Goal: Task Accomplishment & Management: Manage account settings

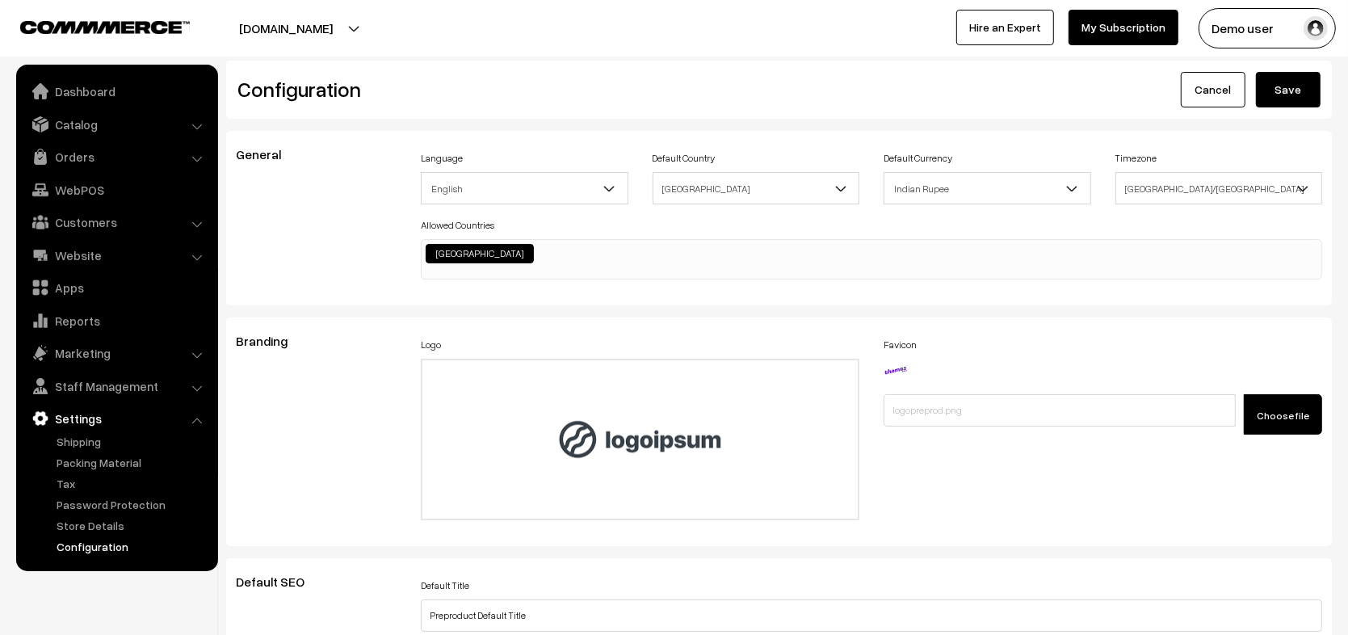
scroll to position [1283, 0]
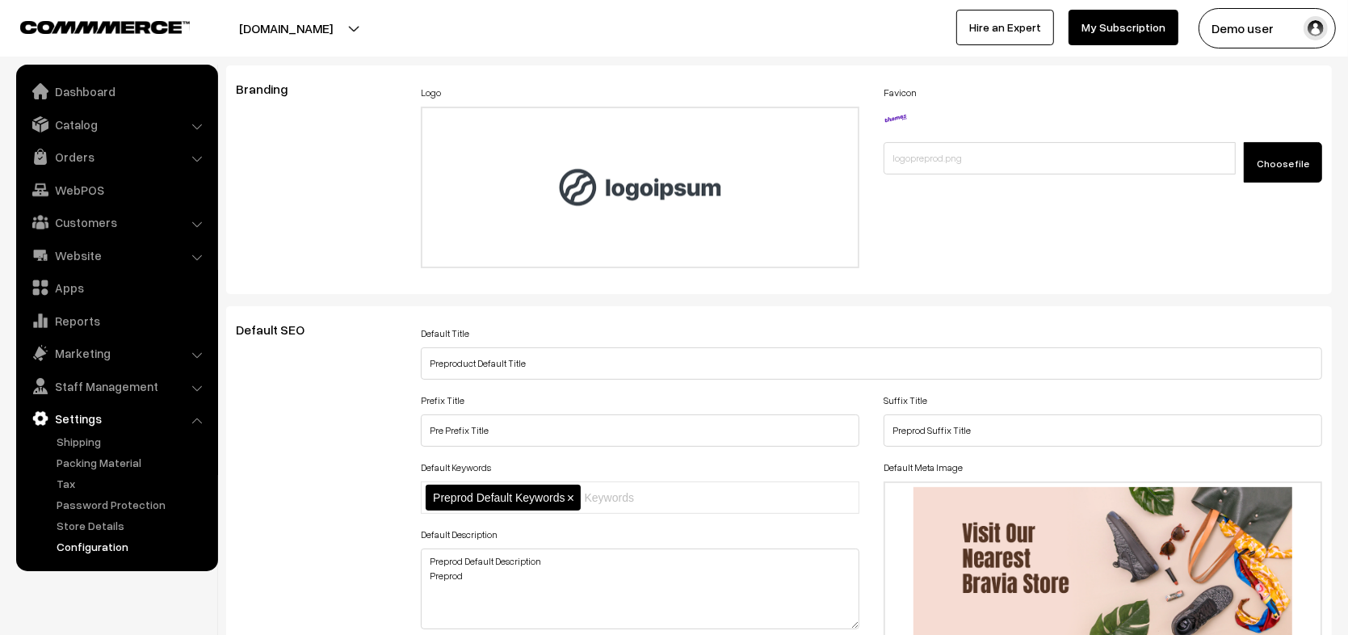
scroll to position [246, 0]
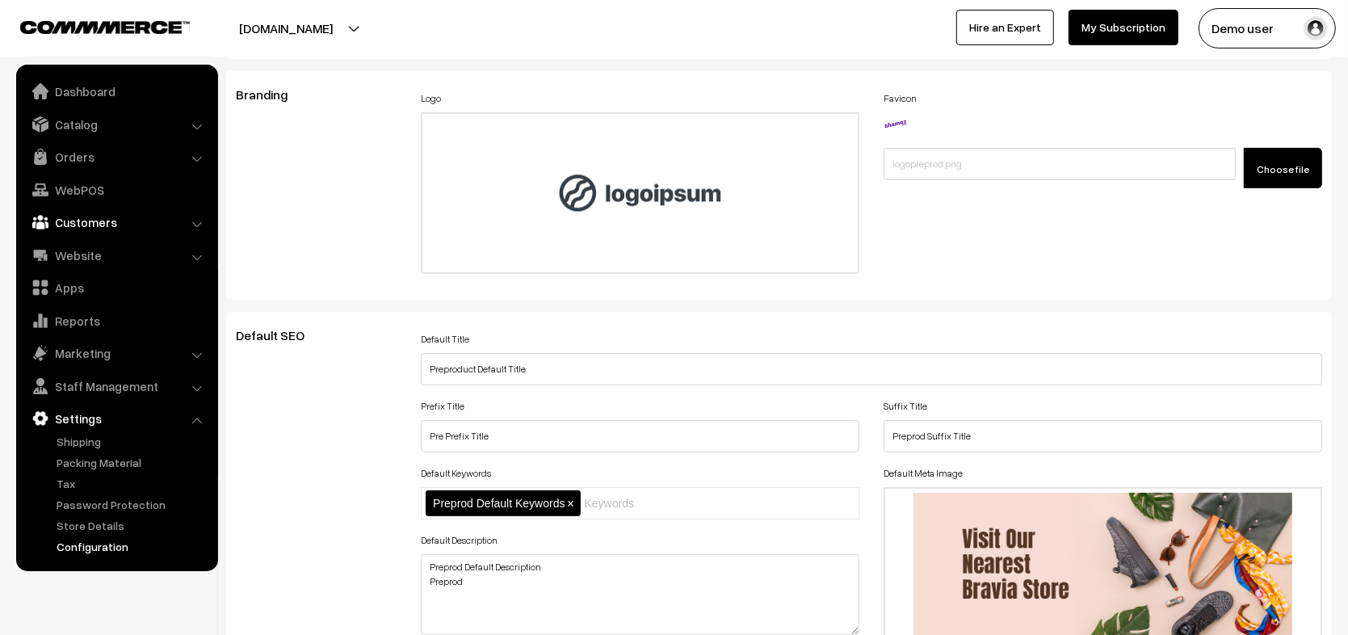
click at [188, 218] on link "Customers" at bounding box center [116, 222] width 192 height 29
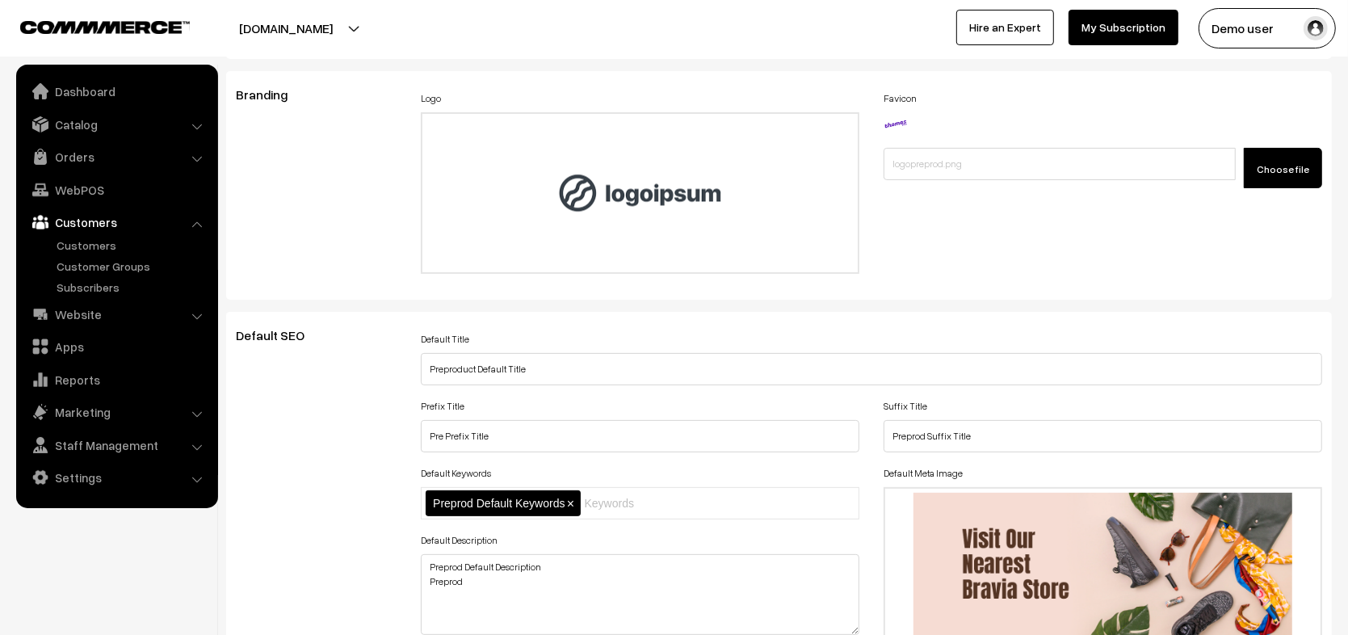
click at [195, 123] on li "Catalog Categories" at bounding box center [117, 124] width 194 height 29
click at [200, 130] on li "Catalog Categories" at bounding box center [117, 124] width 194 height 29
click at [197, 128] on li "Catalog Categories" at bounding box center [117, 124] width 194 height 29
click at [85, 128] on link "Catalog" at bounding box center [116, 124] width 192 height 29
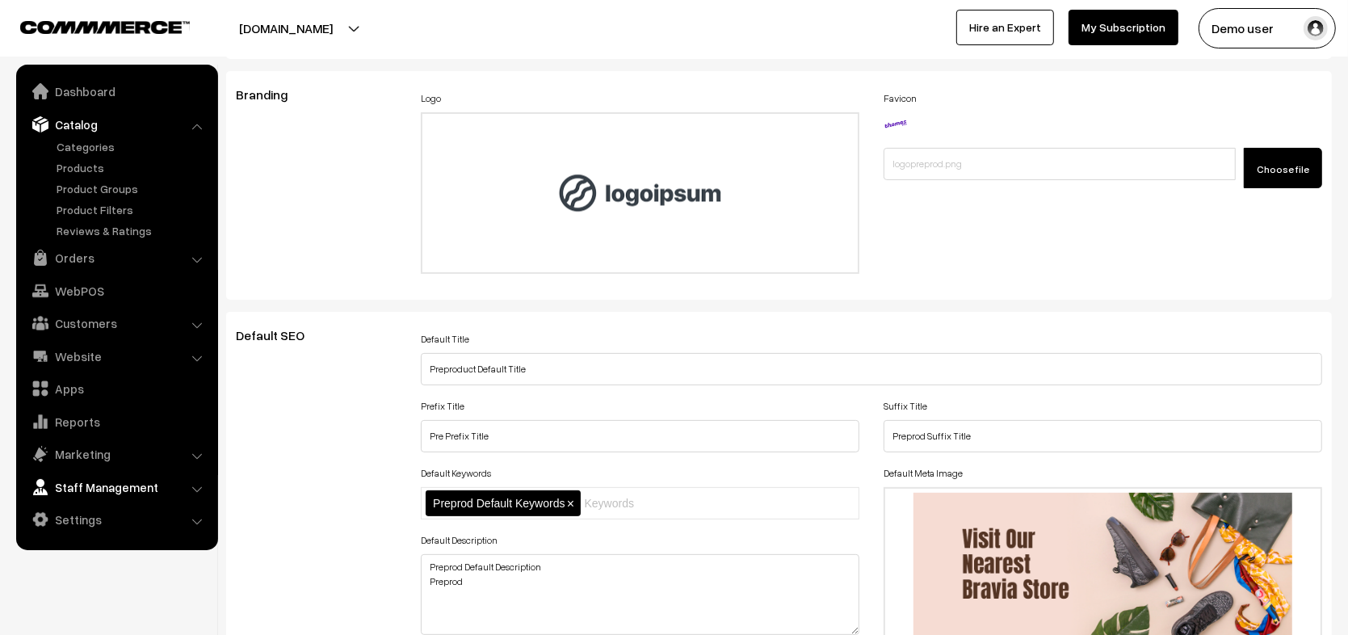
click at [149, 486] on link "Staff Management" at bounding box center [116, 487] width 192 height 29
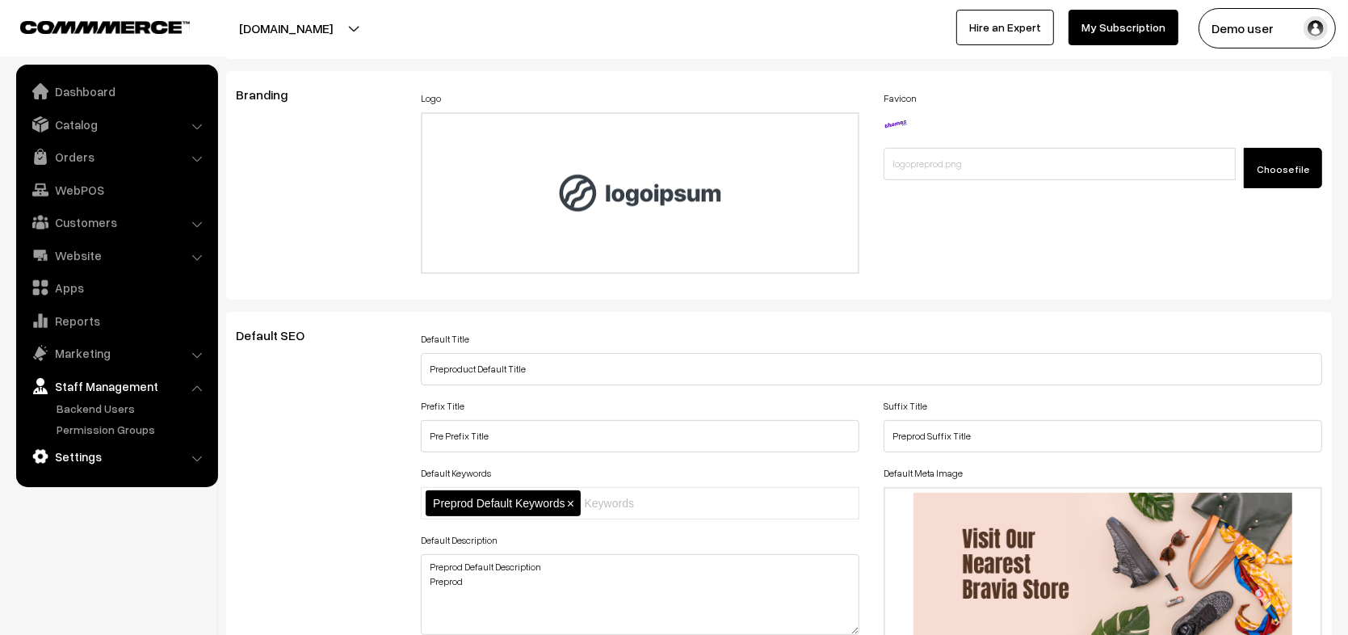
click at [193, 464] on link "Settings" at bounding box center [116, 456] width 192 height 29
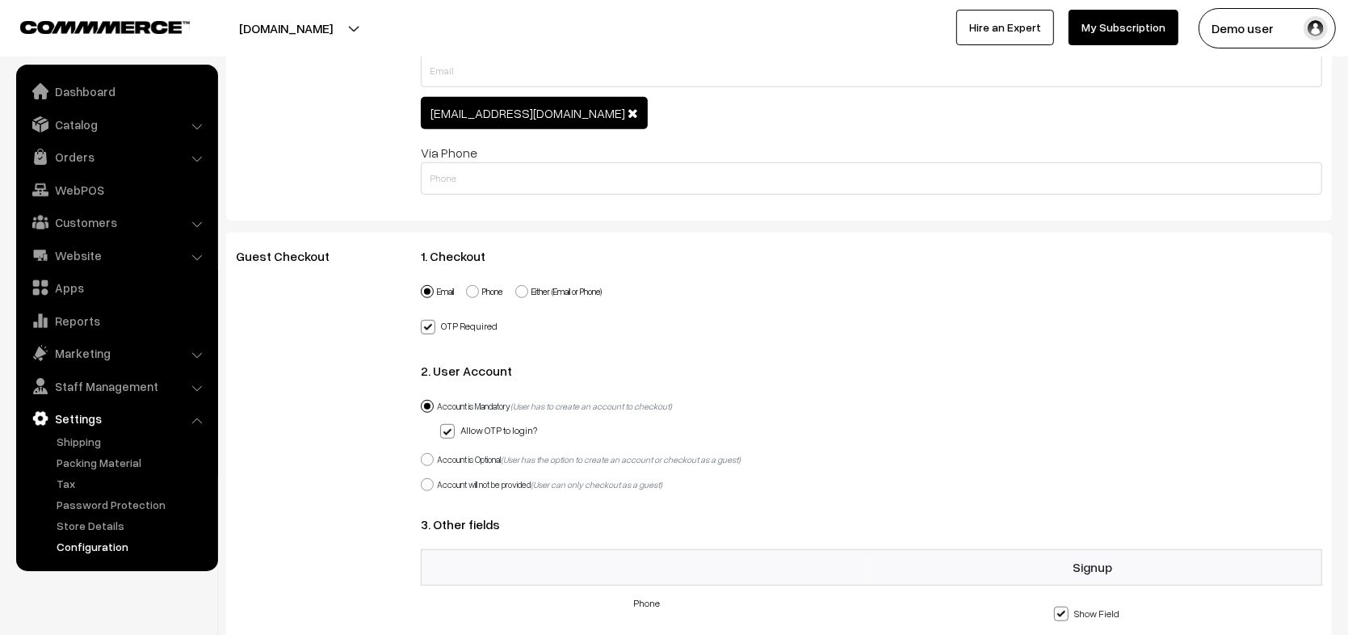
scroll to position [0, 0]
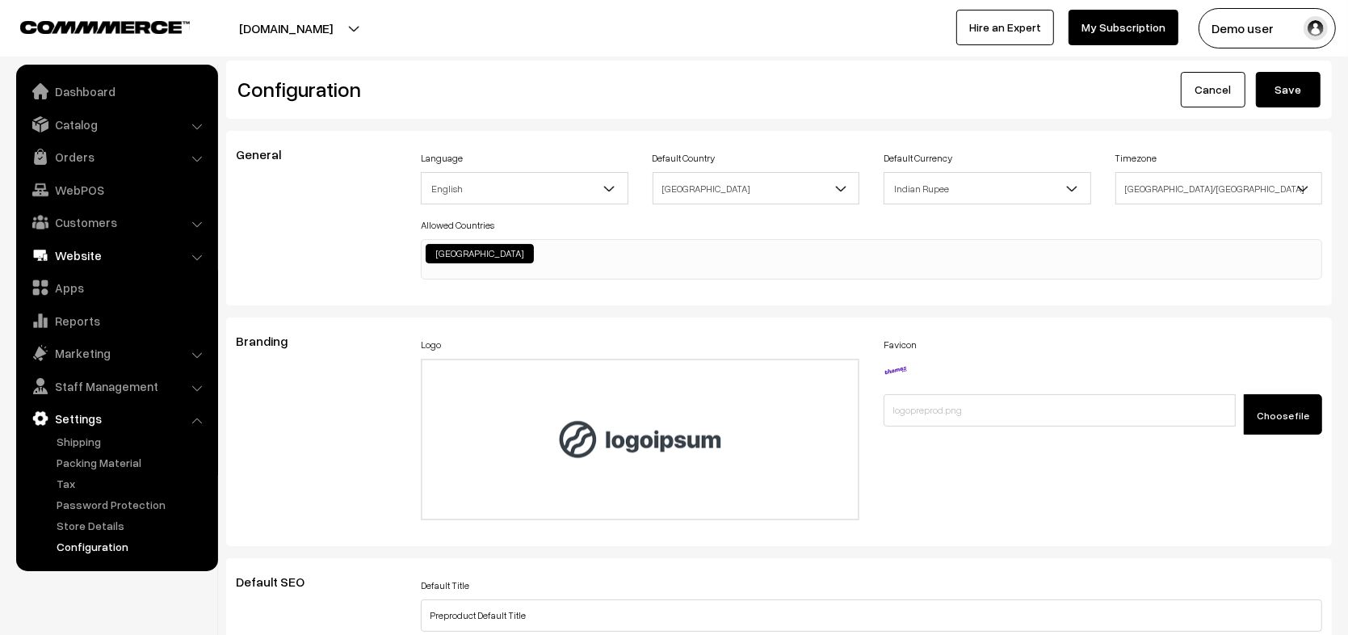
click at [177, 250] on link "Website" at bounding box center [116, 255] width 192 height 29
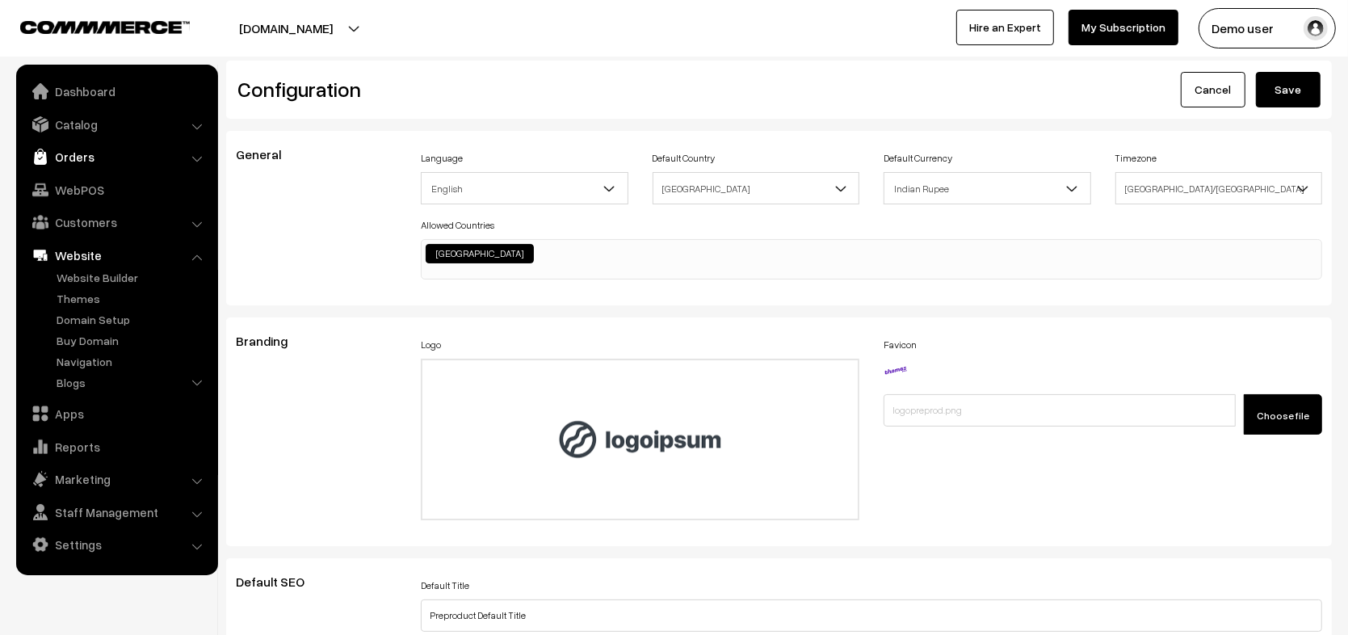
click at [189, 160] on link "Orders" at bounding box center [116, 156] width 192 height 29
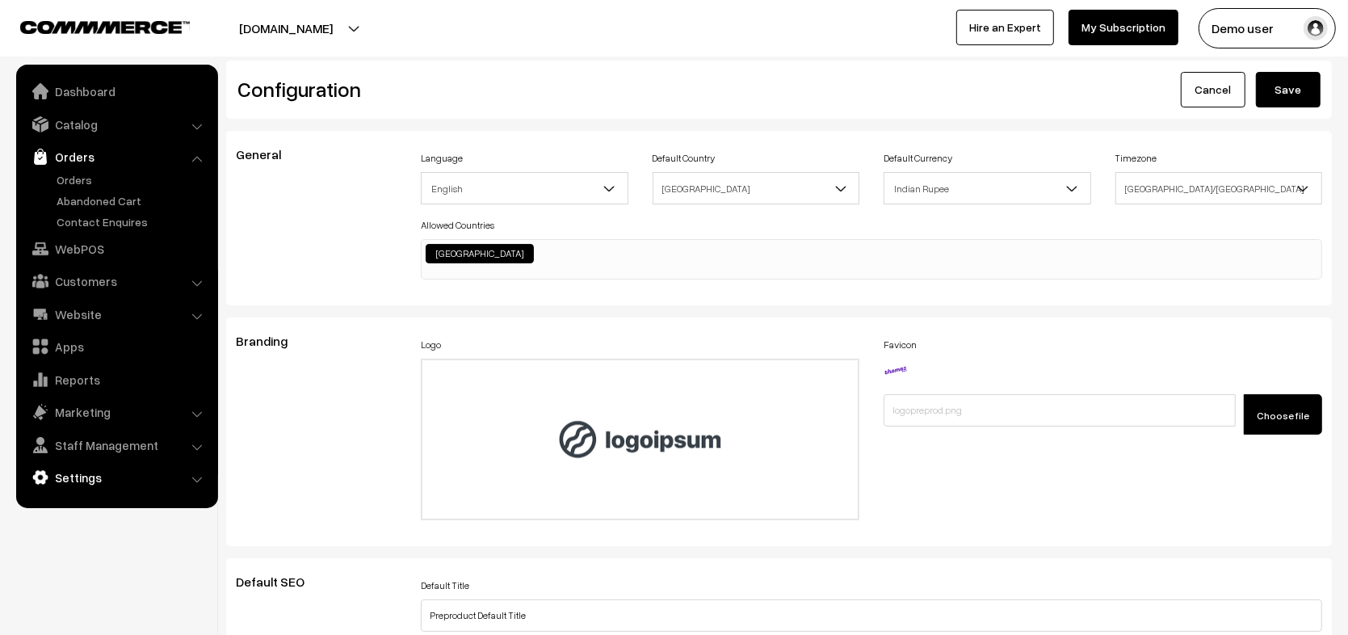
click at [169, 483] on link "Settings" at bounding box center [116, 477] width 192 height 29
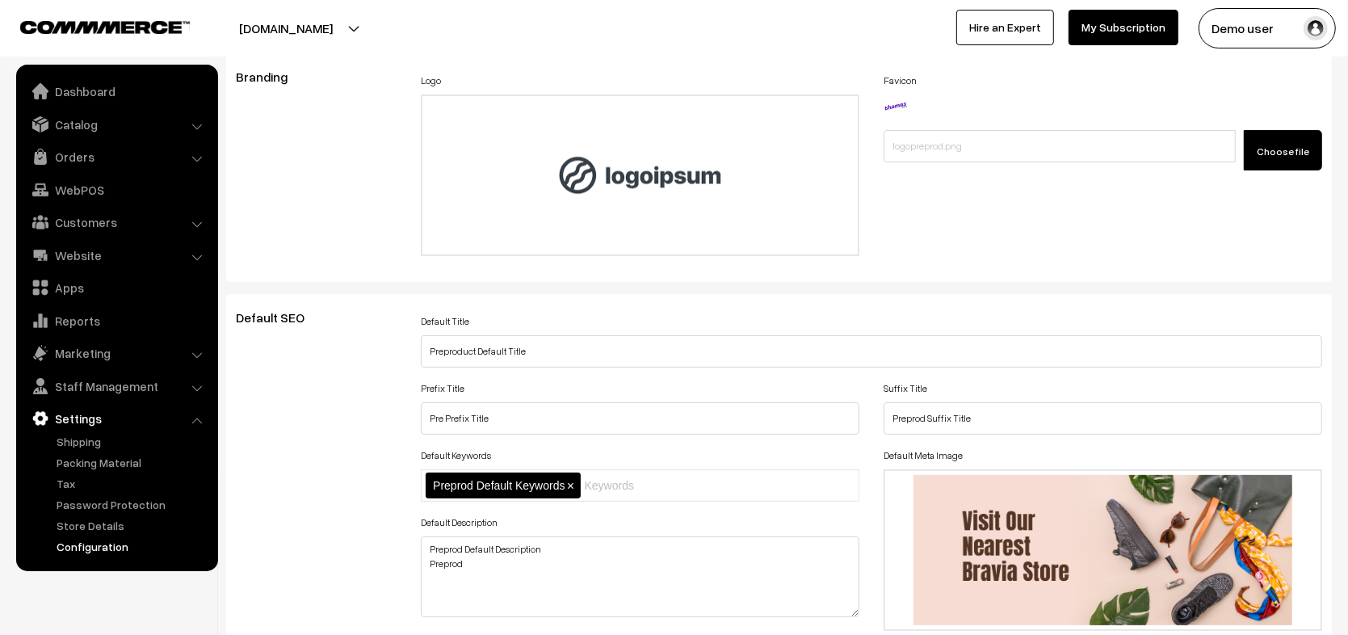
scroll to position [251, 0]
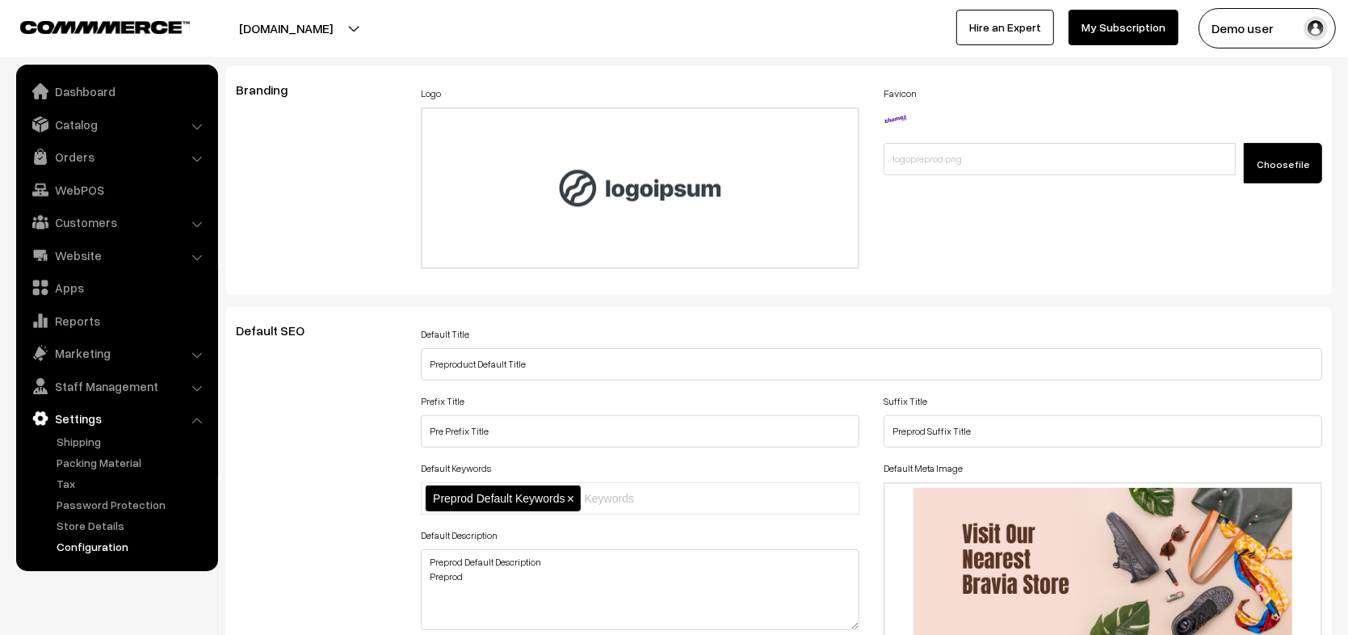
click at [905, 96] on label "Favicon" at bounding box center [900, 93] width 33 height 15
click at [427, 91] on label "Logo" at bounding box center [431, 93] width 20 height 15
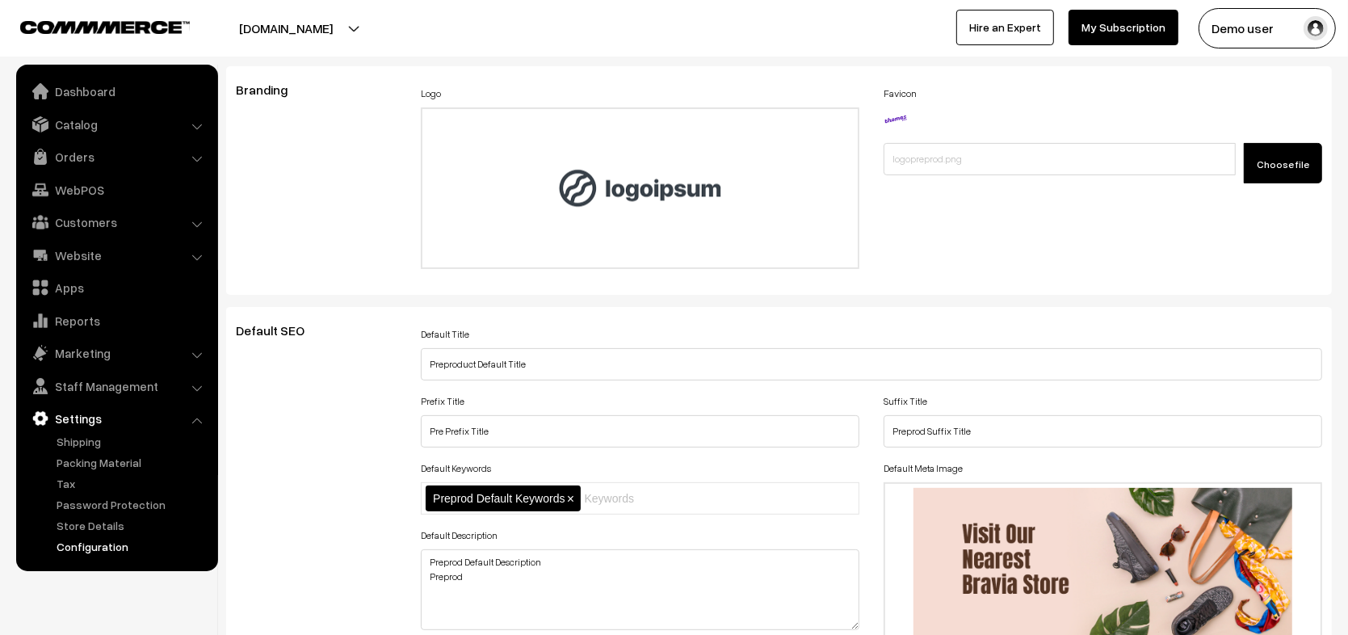
click at [902, 95] on label "Favicon" at bounding box center [900, 93] width 33 height 15
click at [425, 90] on label "Logo" at bounding box center [431, 93] width 20 height 15
click at [903, 92] on label "Favicon" at bounding box center [900, 93] width 33 height 15
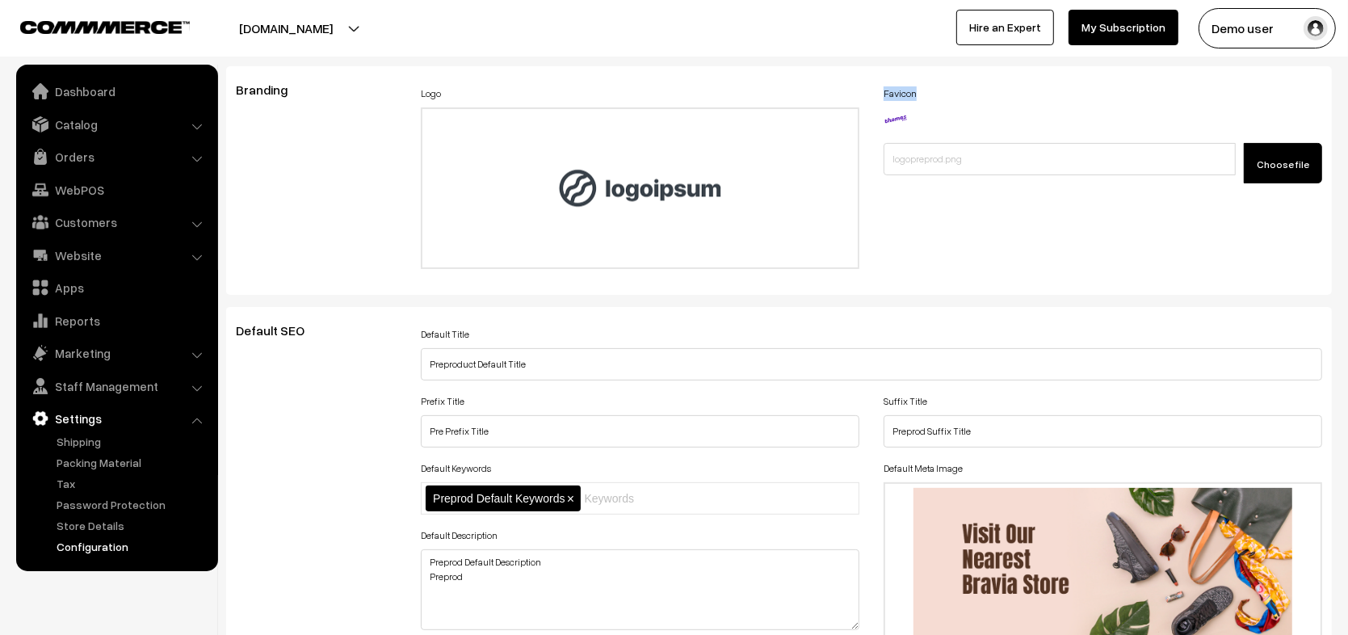
click at [903, 92] on label "Favicon" at bounding box center [900, 93] width 33 height 15
click at [968, 96] on div "Favicon Choose file" at bounding box center [1103, 132] width 439 height 101
click at [435, 91] on label "Logo" at bounding box center [431, 93] width 20 height 15
click at [896, 90] on label "Favicon" at bounding box center [900, 93] width 33 height 15
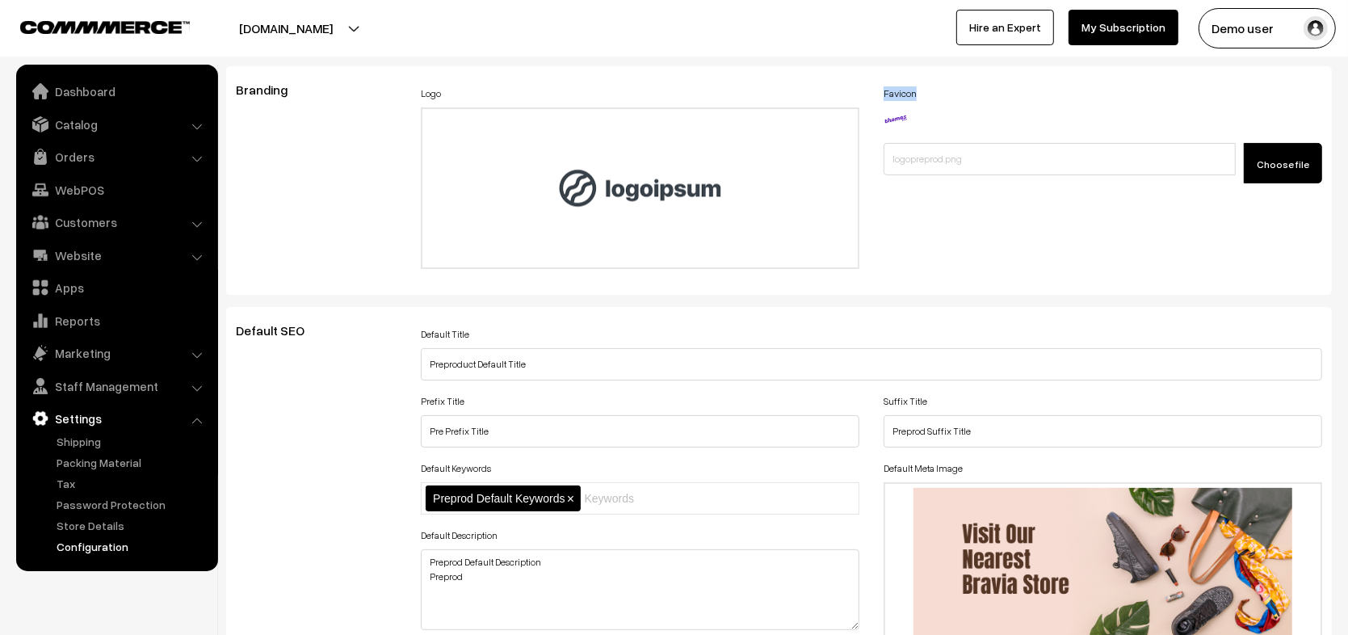
click at [896, 90] on label "Favicon" at bounding box center [900, 93] width 33 height 15
click at [984, 91] on div "Favicon Choose file" at bounding box center [1103, 132] width 439 height 101
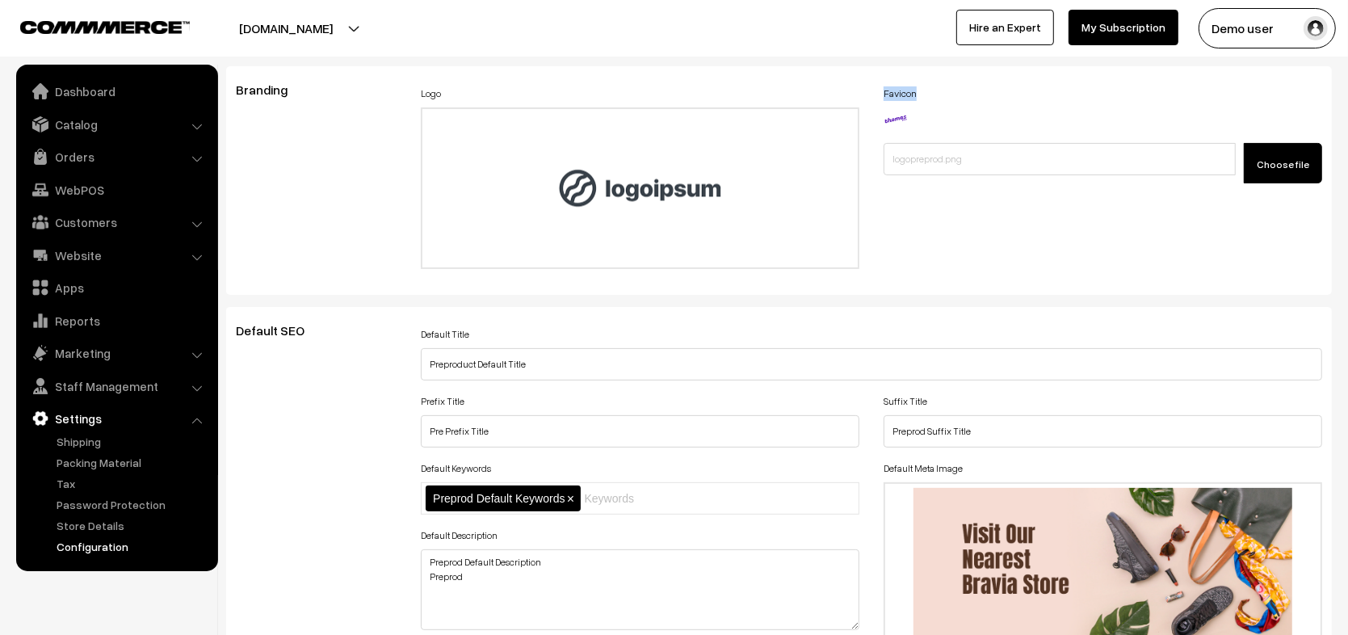
click at [984, 91] on div "Favicon Choose file" at bounding box center [1103, 132] width 439 height 101
click at [545, 90] on div "Logo Drag and drop a file here or click Ooops, something wrong appended. 175947…" at bounding box center [640, 175] width 439 height 187
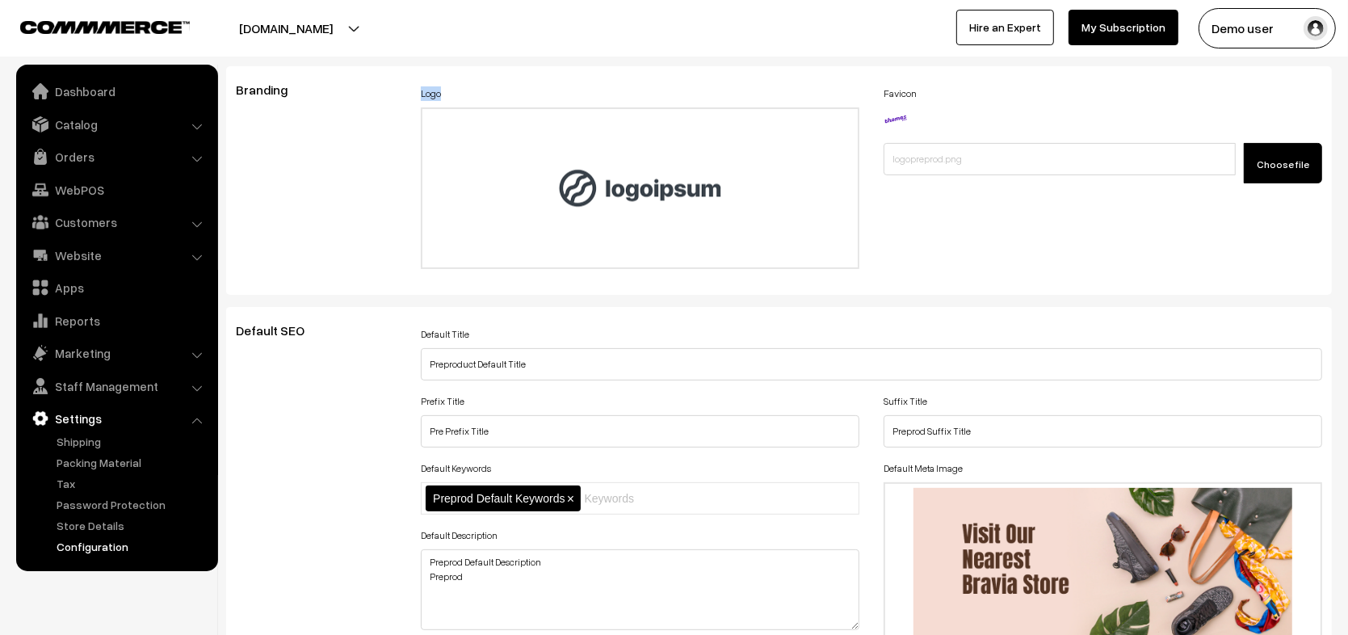
click at [632, 95] on div "Logo Drag and drop a file here or click Ooops, something wrong appended. 175947…" at bounding box center [640, 175] width 439 height 187
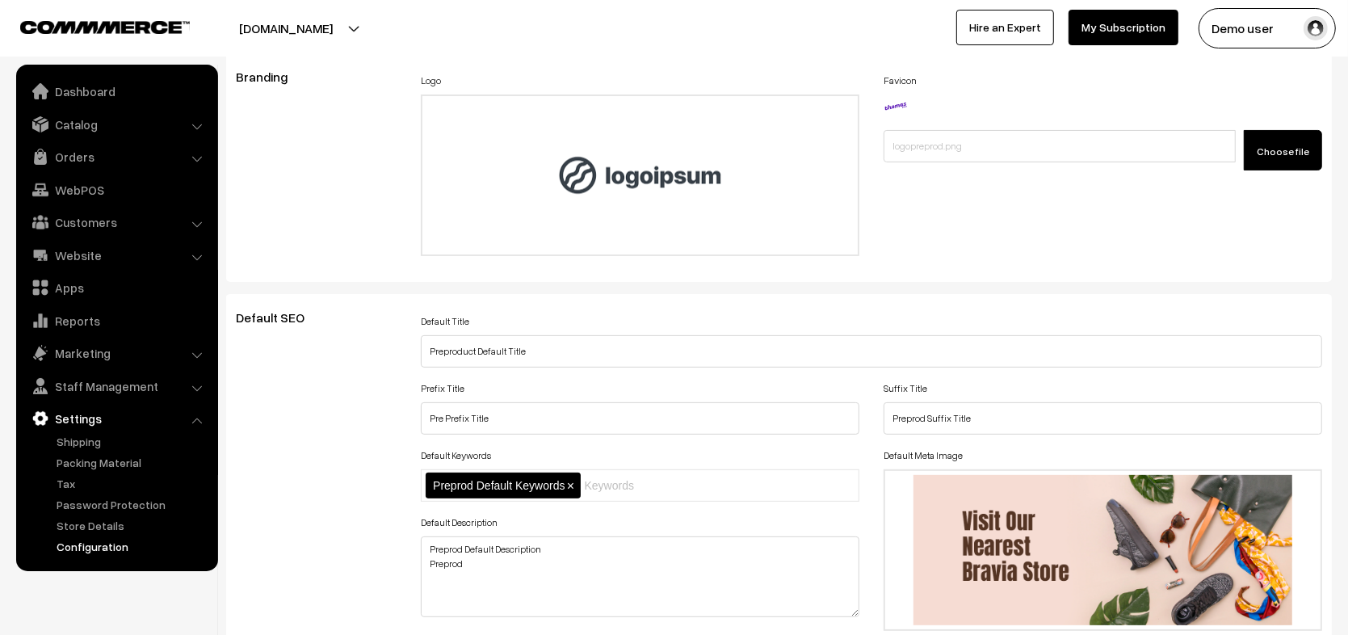
scroll to position [254, 0]
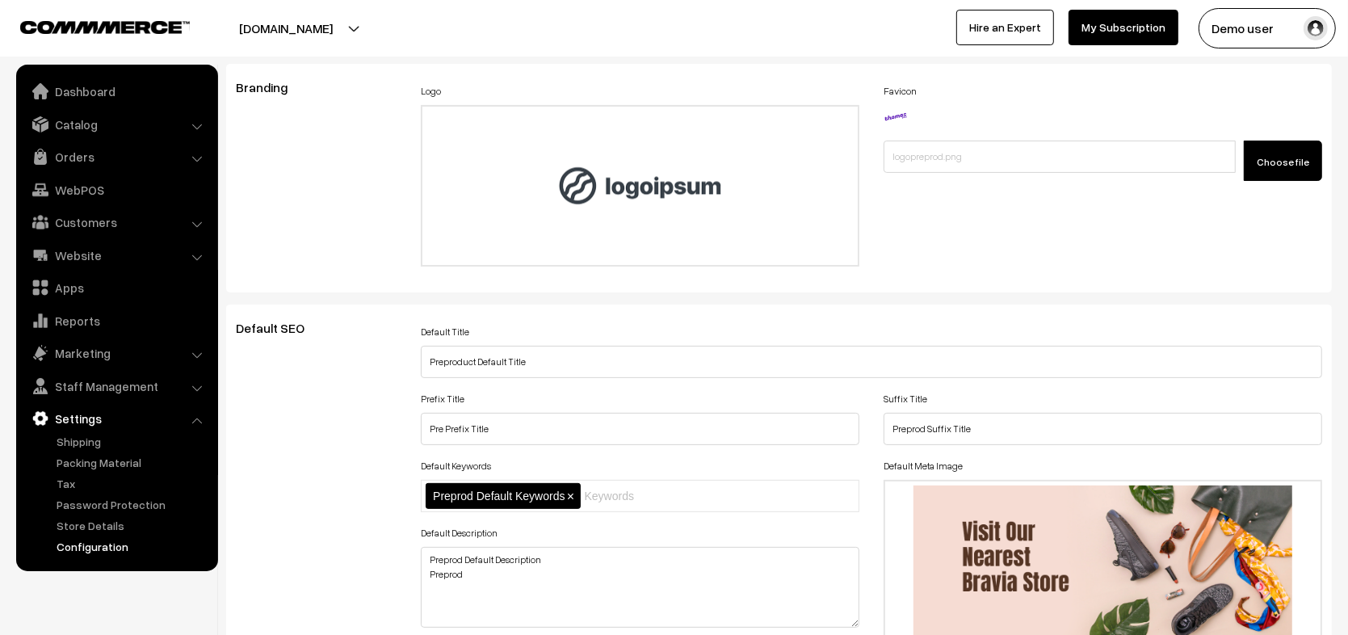
click at [862, 85] on div "Logo Drag and drop a file here or click Ooops, something wrong appended. 175947…" at bounding box center [640, 178] width 463 height 196
click at [459, 89] on div "Logo Drag and drop a file here or click Ooops, something wrong appended. 175947…" at bounding box center [640, 173] width 439 height 187
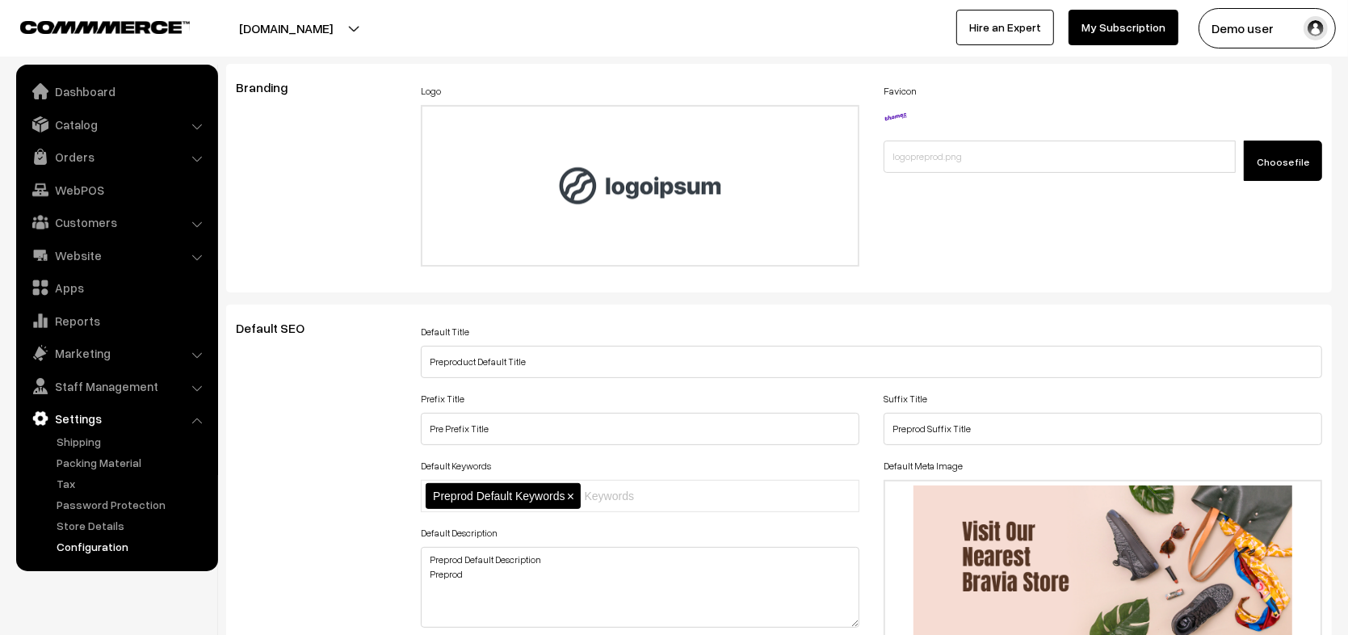
click at [459, 89] on div "Logo Drag and drop a file here or click Ooops, something wrong appended. 175947…" at bounding box center [640, 173] width 439 height 187
click at [511, 91] on div "Logo Drag and drop a file here or click Ooops, something wrong appended. 175947…" at bounding box center [640, 173] width 439 height 187
click at [488, 85] on div "Logo Drag and drop a file here or click Ooops, something wrong appended. 175947…" at bounding box center [640, 173] width 439 height 187
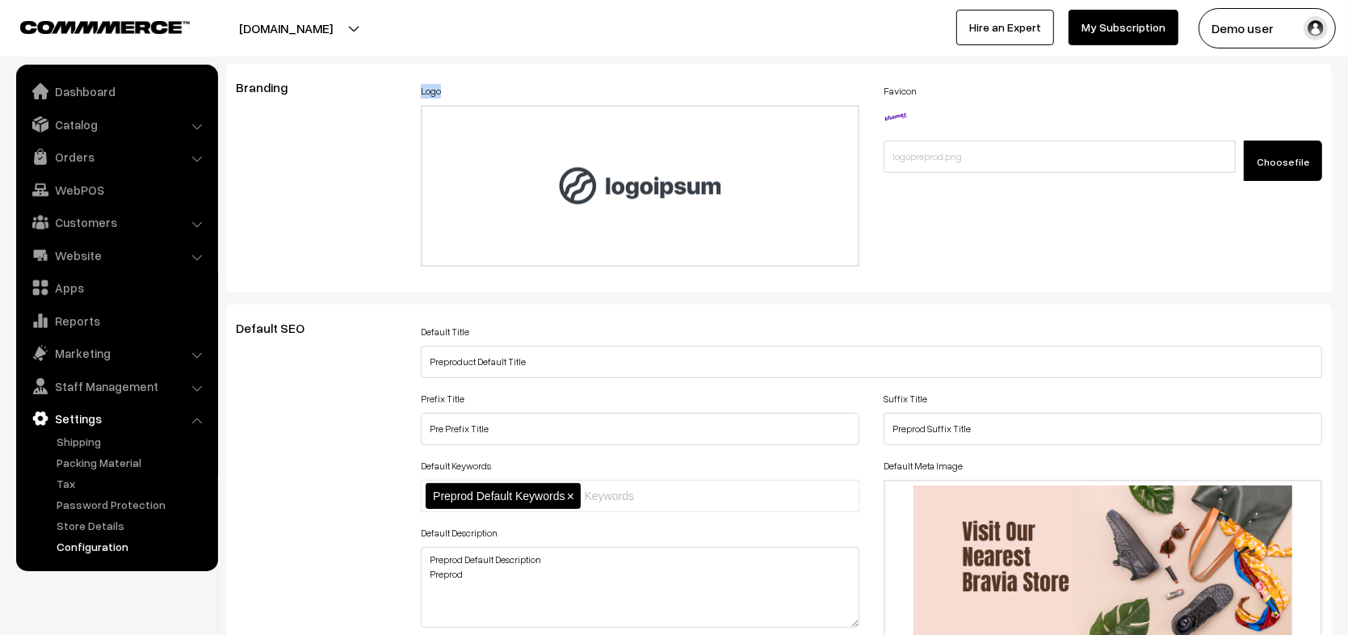
click at [488, 85] on div "Logo Drag and drop a file here or click Ooops, something wrong appended. 175947…" at bounding box center [640, 173] width 439 height 187
click at [523, 86] on div "Logo Drag and drop a file here or click Ooops, something wrong appended. 175947…" at bounding box center [640, 173] width 439 height 187
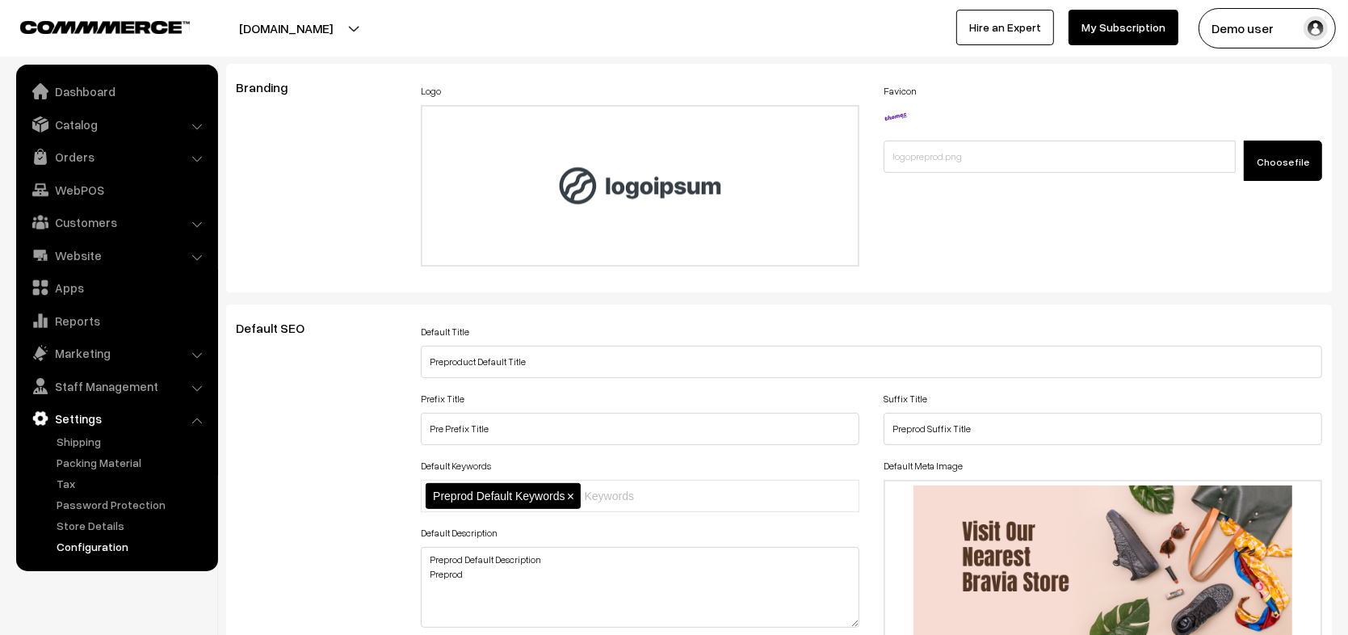
click at [523, 86] on div "Logo Drag and drop a file here or click Ooops, something wrong appended. 175947…" at bounding box center [640, 173] width 439 height 187
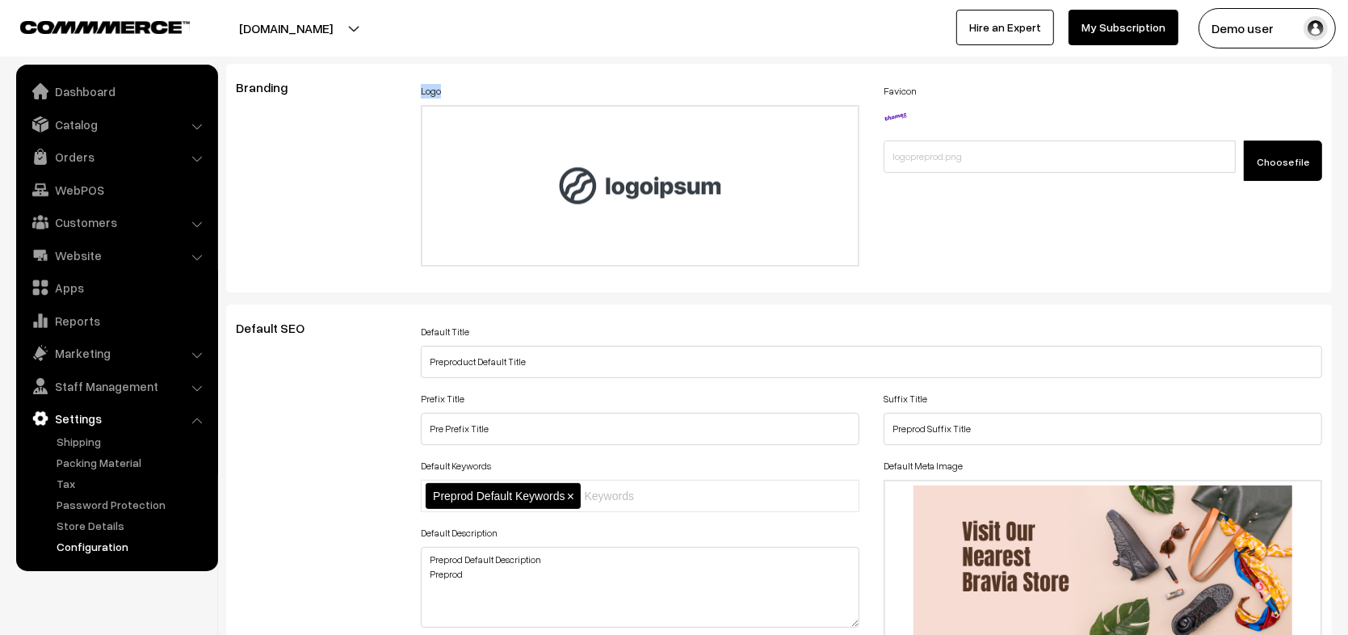
click at [523, 86] on div "Logo Drag and drop a file here or click Ooops, something wrong appended. 175947…" at bounding box center [640, 173] width 439 height 187
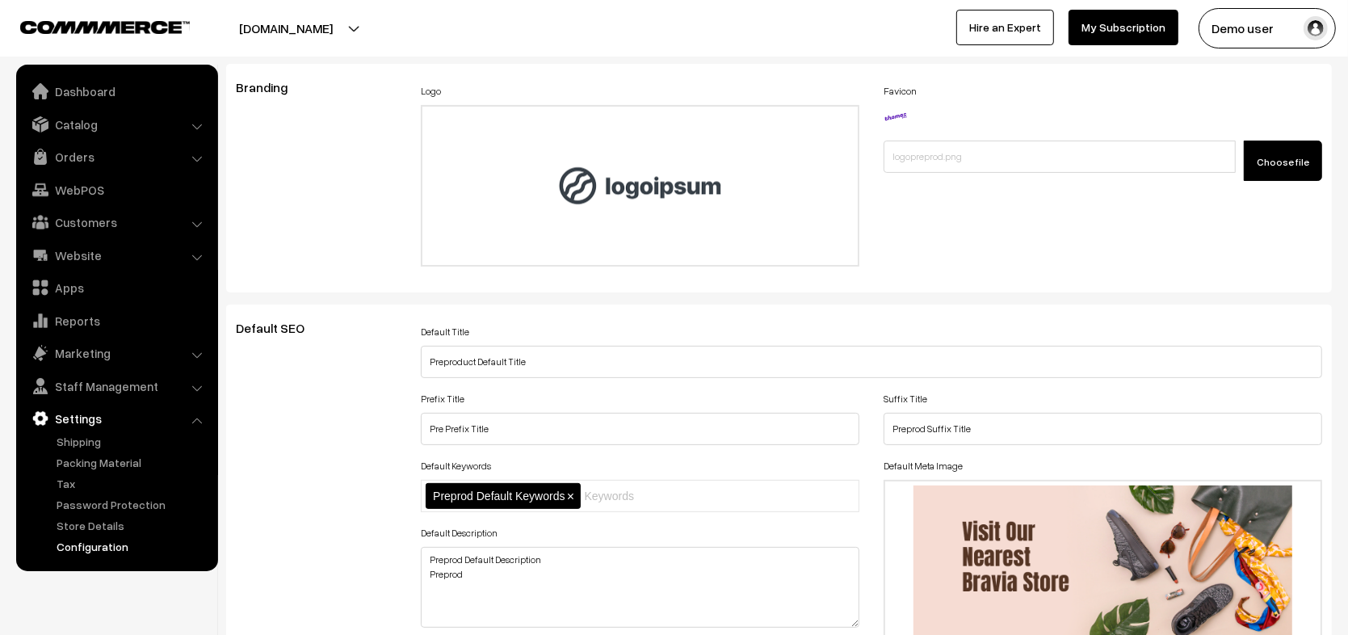
click at [323, 82] on h3 "Branding" at bounding box center [316, 87] width 161 height 15
click at [486, 80] on div "Logo Drag and drop a file here or click Ooops, something wrong appended. 175947…" at bounding box center [640, 173] width 439 height 187
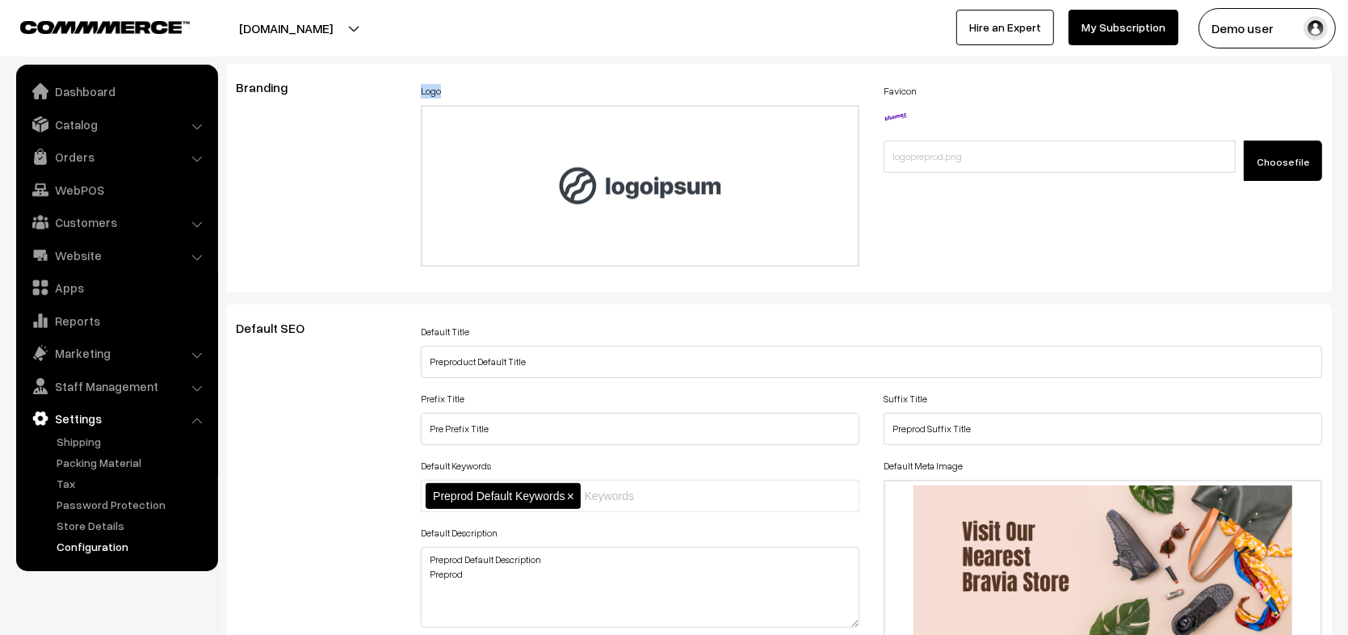
click at [486, 80] on div "Logo Drag and drop a file here or click Ooops, something wrong appended. 175947…" at bounding box center [640, 173] width 439 height 187
click at [337, 71] on div "Branding Logo Drag and drop a file here or click Ooops, something wrong appende…" at bounding box center [779, 178] width 1106 height 229
click at [468, 93] on div "Logo Drag and drop a file here or click Ooops, something wrong appended. 175947…" at bounding box center [640, 173] width 439 height 187
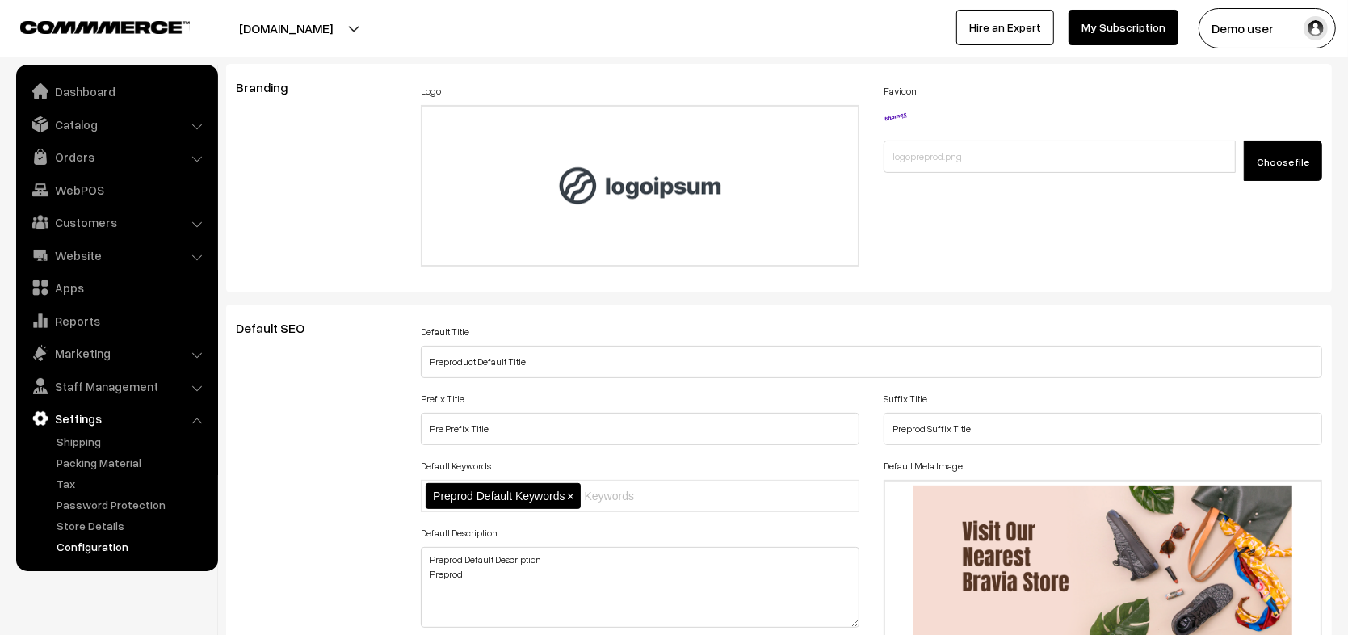
click at [468, 93] on div "Logo Drag and drop a file here or click Ooops, something wrong appended. 175947…" at bounding box center [640, 173] width 439 height 187
click at [275, 76] on div "Branding Logo Drag and drop a file here or click Ooops, something wrong appende…" at bounding box center [779, 178] width 1106 height 229
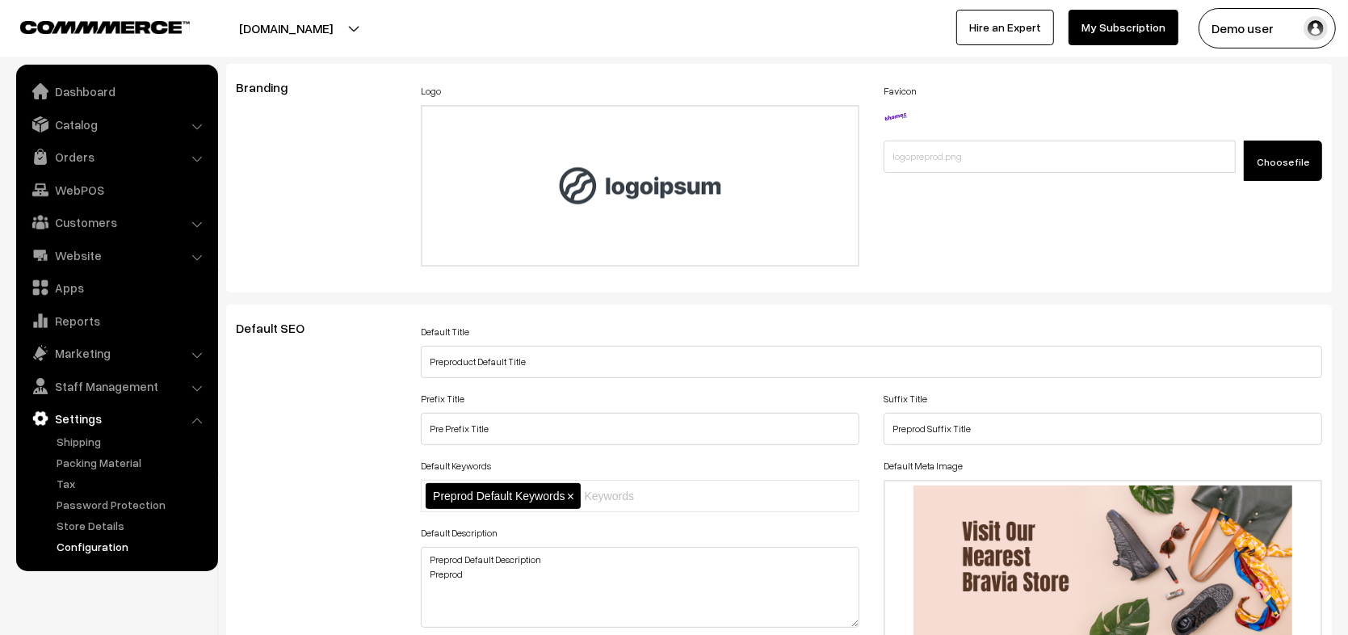
click at [494, 80] on div "Logo Drag and drop a file here or click Ooops, something wrong appended. 175947…" at bounding box center [640, 173] width 439 height 187
click at [284, 82] on span "Branding" at bounding box center [271, 87] width 71 height 16
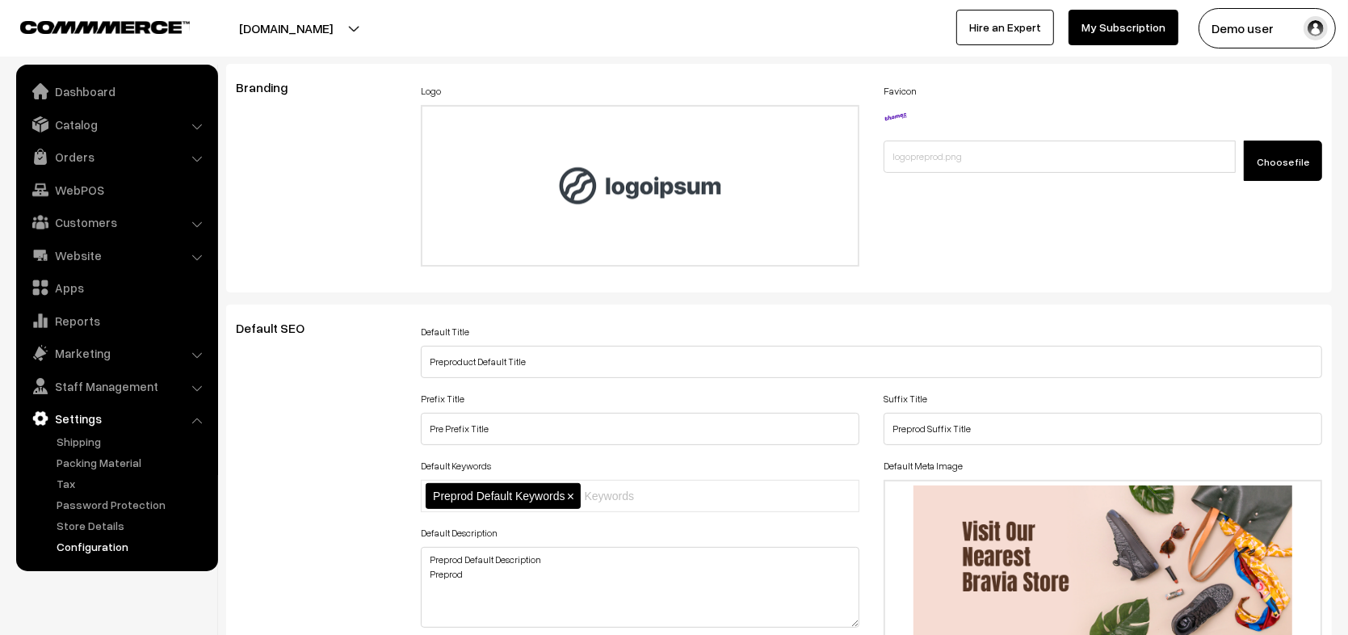
click at [284, 82] on span "Branding" at bounding box center [271, 87] width 71 height 16
click at [452, 89] on div "Logo Drag and drop a file here or click Ooops, something wrong appended. 175947…" at bounding box center [640, 173] width 439 height 187
click at [292, 86] on span "Branding" at bounding box center [271, 87] width 71 height 16
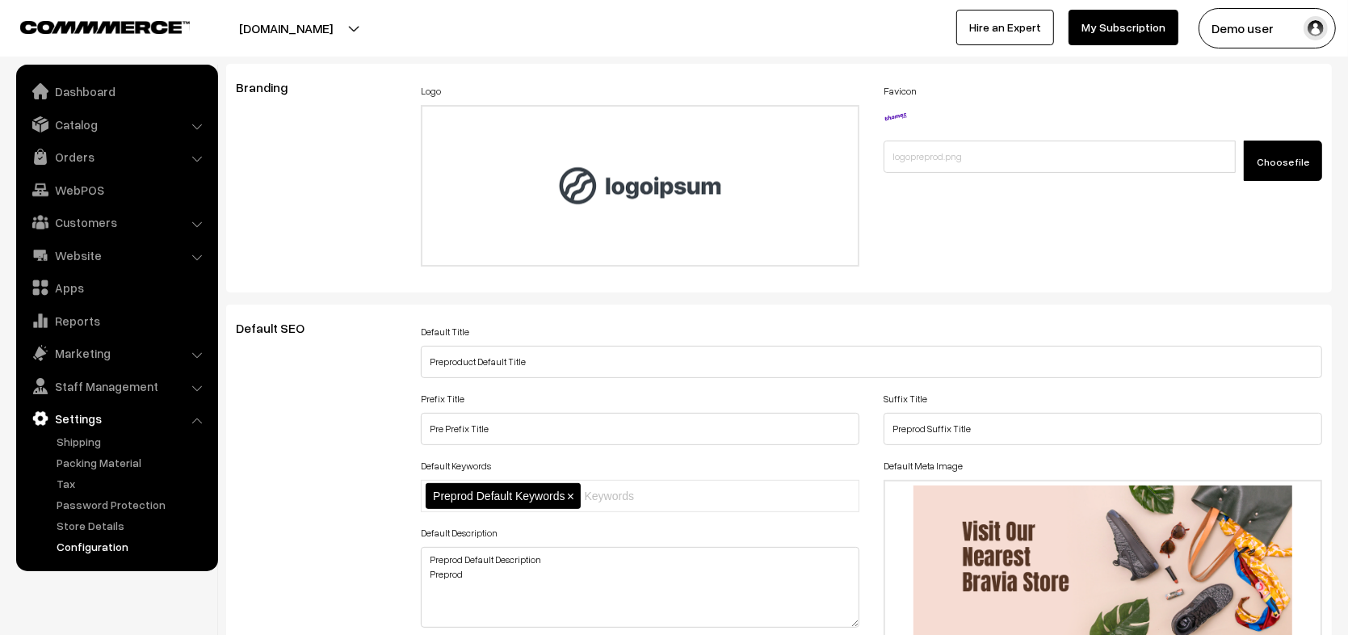
click at [292, 86] on span "Branding" at bounding box center [271, 87] width 71 height 16
click at [455, 90] on div "Logo Drag and drop a file here or click Ooops, something wrong appended. 175947…" at bounding box center [640, 173] width 439 height 187
